Goal: Task Accomplishment & Management: Manage account settings

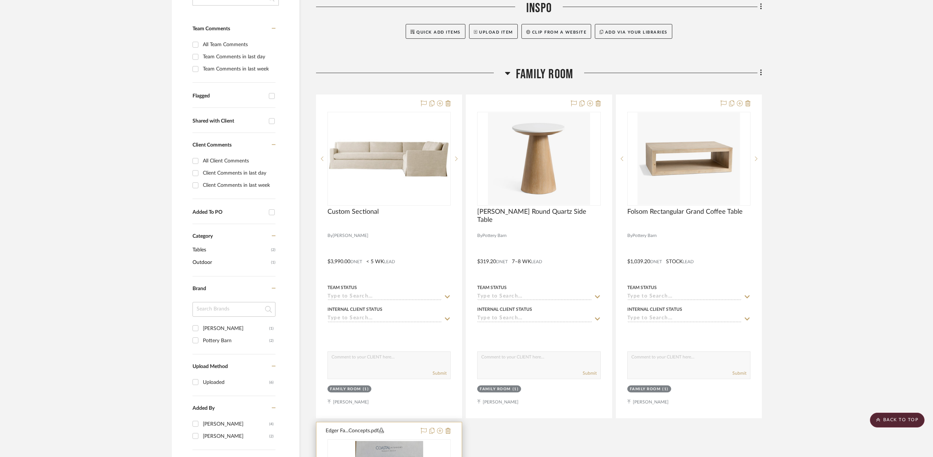
scroll to position [179, 0]
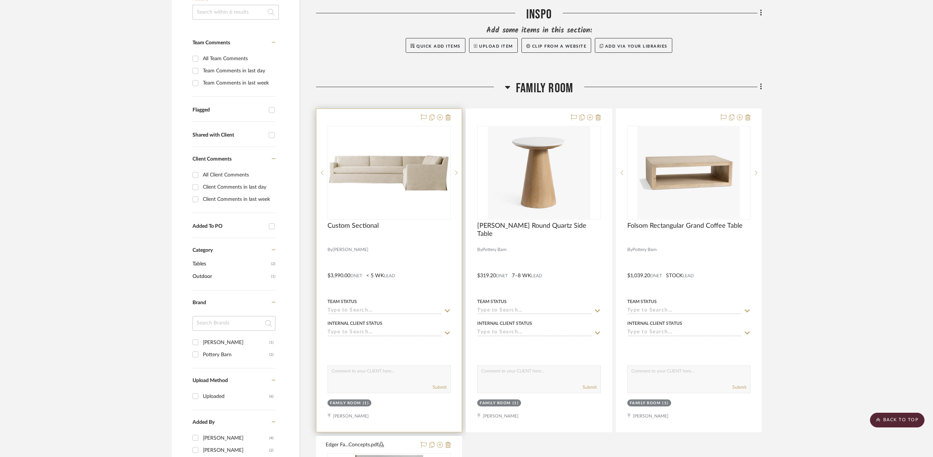
click at [448, 291] on div at bounding box center [389, 270] width 145 height 323
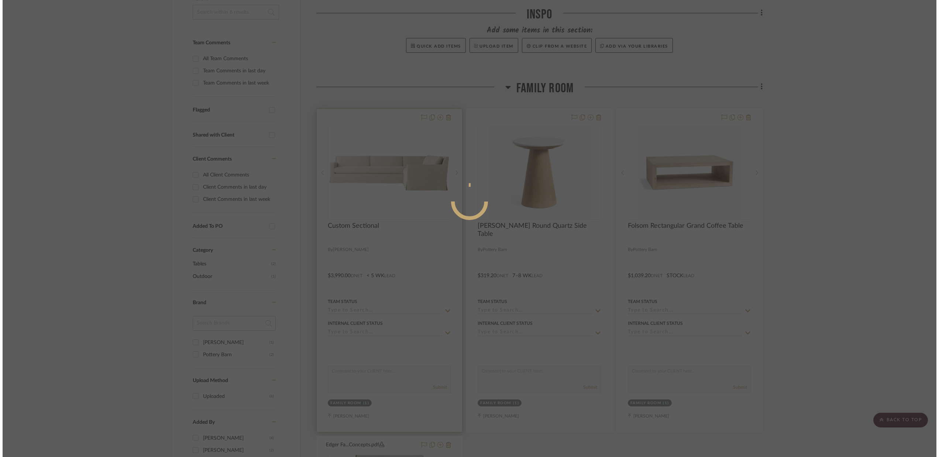
scroll to position [0, 0]
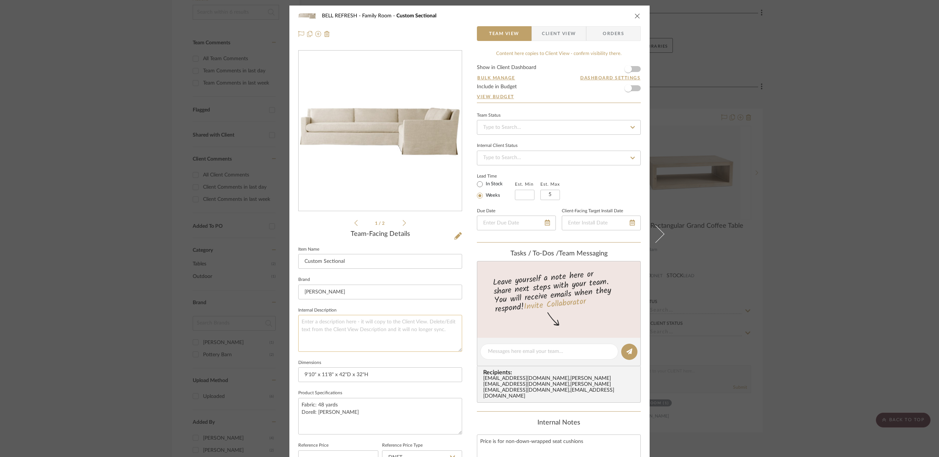
click at [310, 325] on textarea at bounding box center [380, 333] width 164 height 37
type textarea "Fabric has been ordered. Dorell C"
type textarea "Fabric has been ordered. Dorell Camila Oyster"
click at [436, 36] on div at bounding box center [380, 33] width 164 height 15
click at [634, 14] on icon "close" at bounding box center [637, 16] width 6 height 6
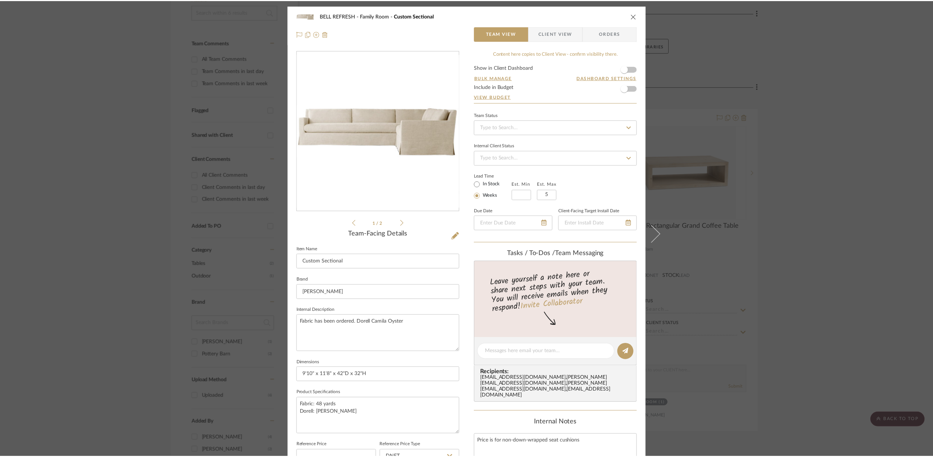
scroll to position [179, 0]
